Goal: Task Accomplishment & Management: Manage account settings

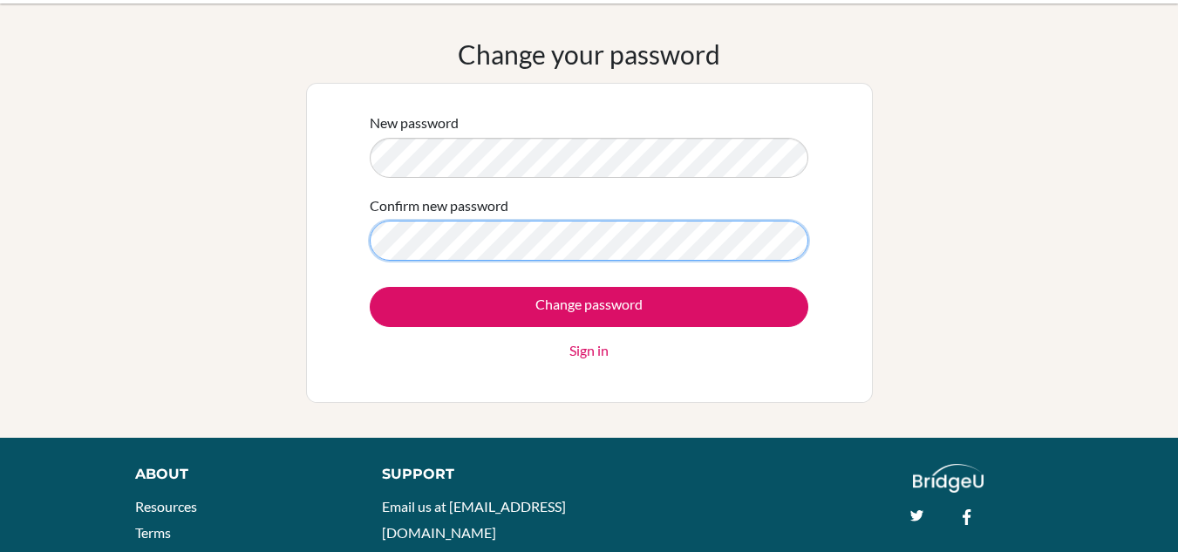
scroll to position [87, 0]
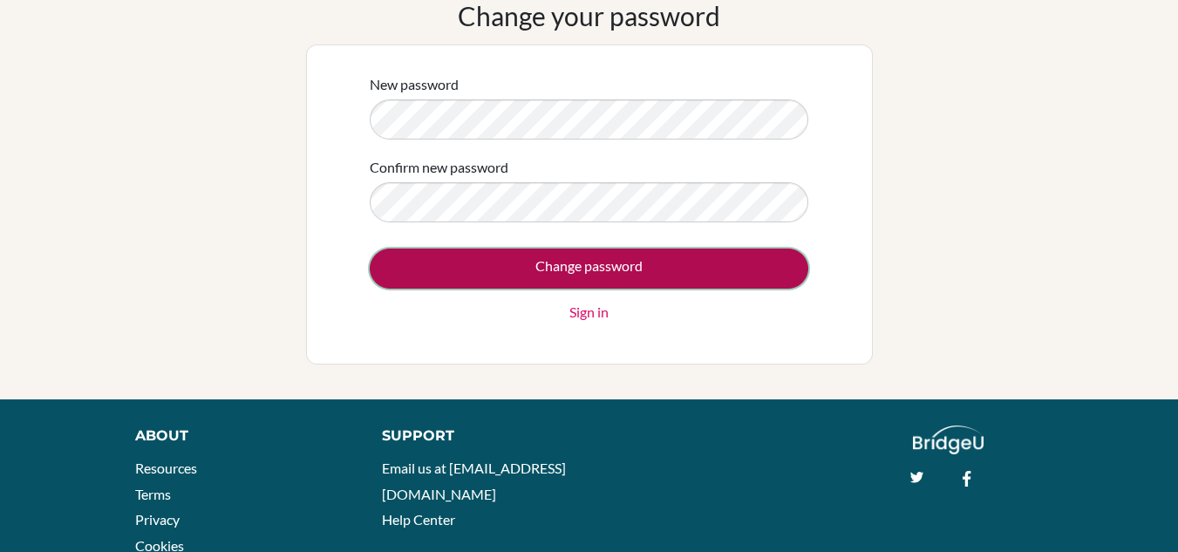
click at [577, 280] on input "Change password" at bounding box center [589, 269] width 439 height 40
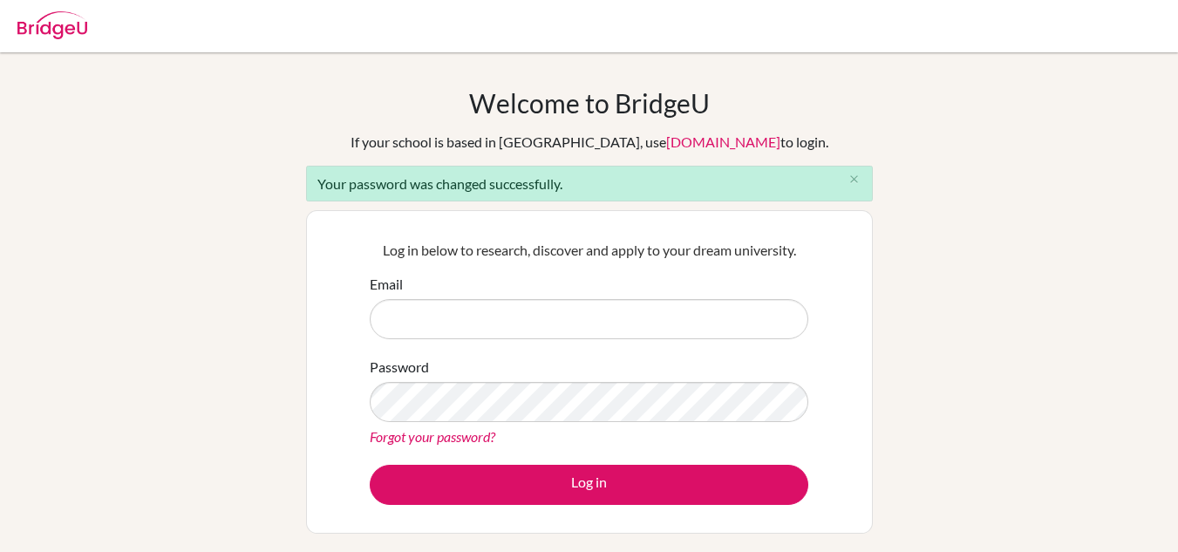
click at [392, 317] on input "Email" at bounding box center [589, 319] width 439 height 40
type input "[PERSON_NAME][EMAIL_ADDRESS][PERSON_NAME][DOMAIN_NAME]"
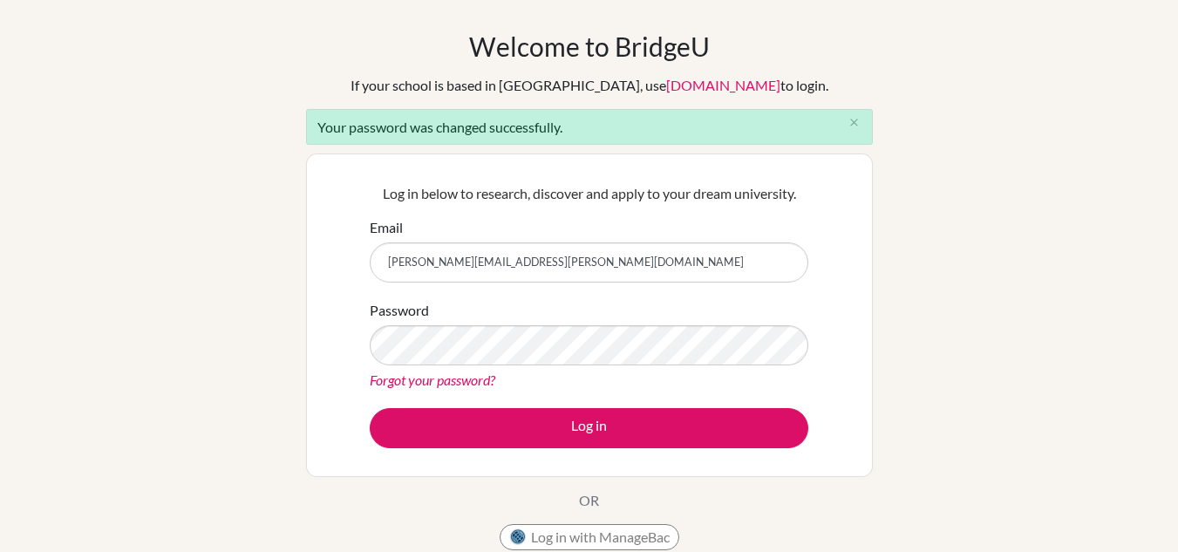
scroll to position [87, 0]
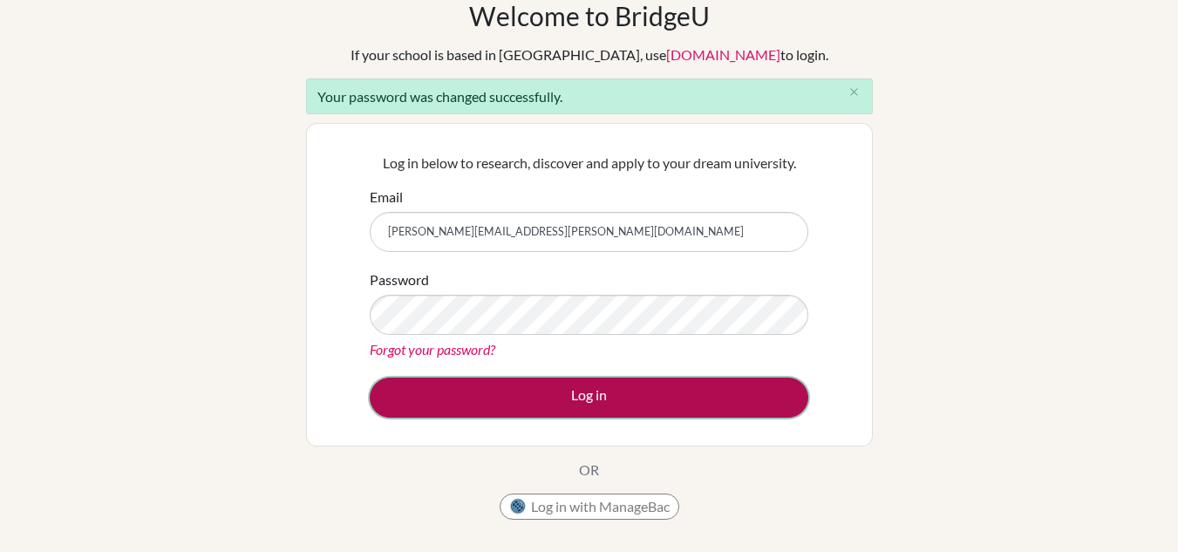
click at [589, 403] on button "Log in" at bounding box center [589, 398] width 439 height 40
